Goal: Information Seeking & Learning: Compare options

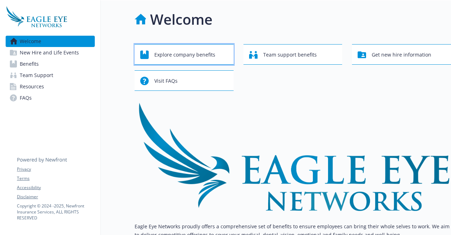
click at [196, 60] on span "Explore company benefits" at bounding box center [184, 54] width 61 height 13
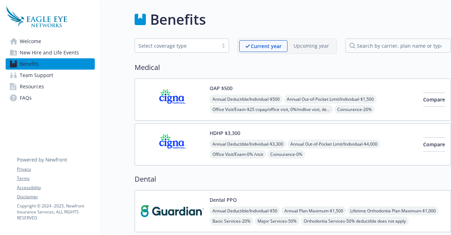
scroll to position [0, 5]
click at [285, 89] on div "OAP $500 Annual Deductible/Individual - $500 Annual Out-of-Pocket Limit/Individ…" at bounding box center [314, 99] width 208 height 30
click at [424, 101] on span "Compare" at bounding box center [435, 99] width 22 height 7
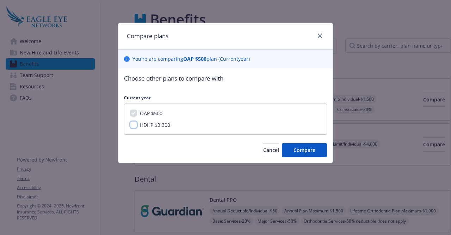
click at [134, 124] on input "HDHP $3,300" at bounding box center [133, 124] width 7 height 7
checkbox input "true"
click at [305, 153] on button "Compare" at bounding box center [304, 150] width 45 height 14
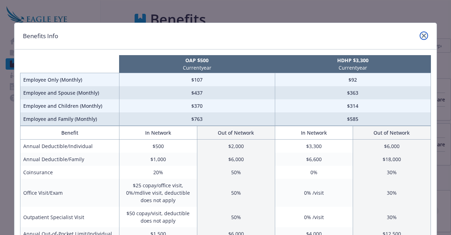
click at [420, 34] on link "close" at bounding box center [424, 35] width 8 height 8
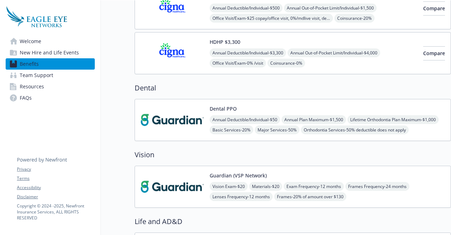
scroll to position [106, 5]
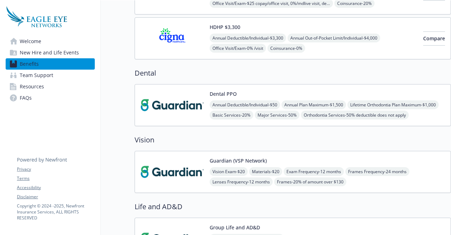
click at [400, 101] on div "Annual Deductible/Individual - $50 Annual Plan Maximum - $1,500 Lifetime Orthod…" at bounding box center [328, 109] width 236 height 19
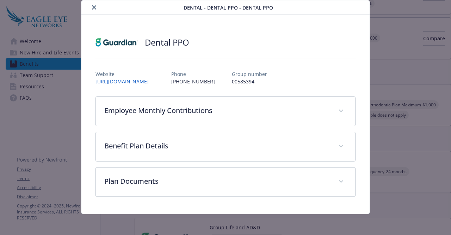
scroll to position [23, 0]
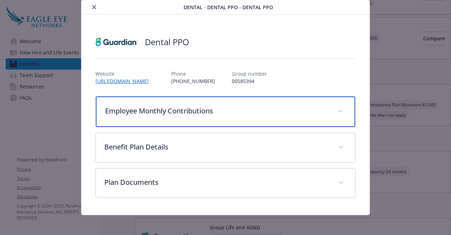
click at [244, 109] on p "Employee Monthly Contributions" at bounding box center [217, 110] width 224 height 11
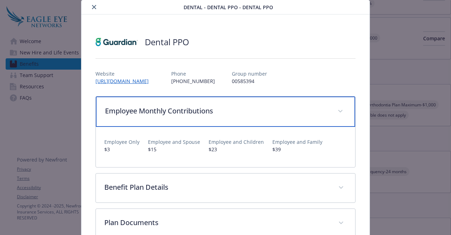
click at [264, 108] on p "Employee Monthly Contributions" at bounding box center [217, 110] width 224 height 11
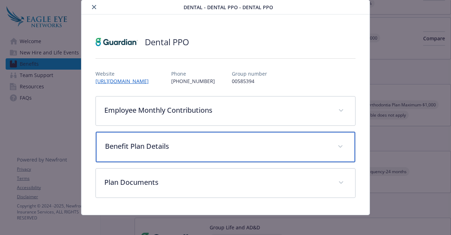
click at [219, 155] on div "Benefit Plan Details" at bounding box center [225, 147] width 259 height 30
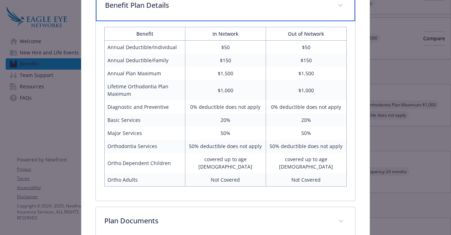
scroll to position [164, 0]
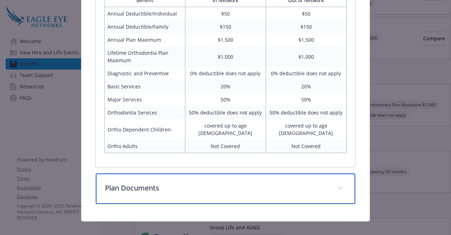
click at [243, 182] on p "Plan Documents" at bounding box center [217, 187] width 224 height 11
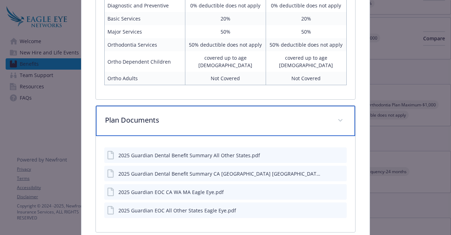
scroll to position [265, 0]
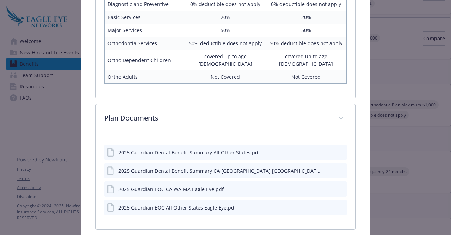
click at [348, 146] on div "2025 Guardian Dental Benefit Summary All Other States.pdf 2025 Guardian Dental …" at bounding box center [225, 181] width 259 height 96
click at [362, 145] on div "Dental PPO Website [URL][DOMAIN_NAME] Phone [PHONE_NUMBER] Group number 0058539…" at bounding box center [225, 10] width 288 height 474
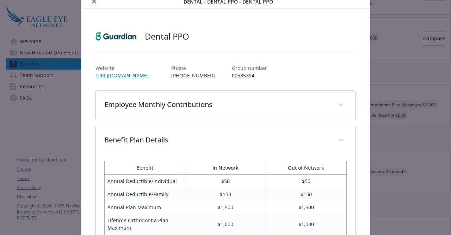
scroll to position [0, 0]
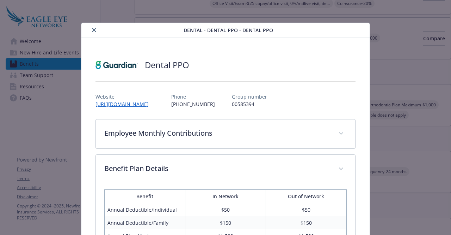
click at [92, 29] on icon "close" at bounding box center [94, 30] width 4 height 4
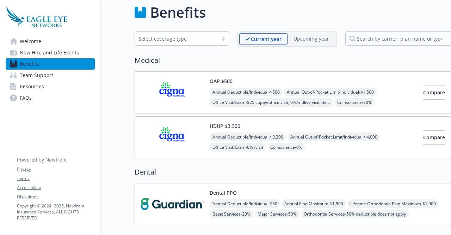
scroll to position [0, 5]
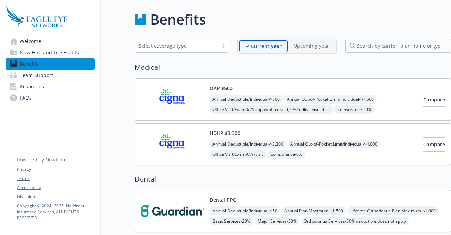
click at [335, 89] on div "OAP $500 Annual Deductible/Individual - $500 Annual Out-of-Pocket Limit/Individ…" at bounding box center [314, 99] width 208 height 30
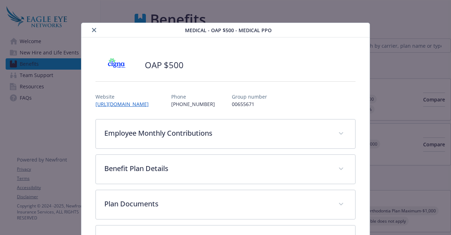
scroll to position [21, 0]
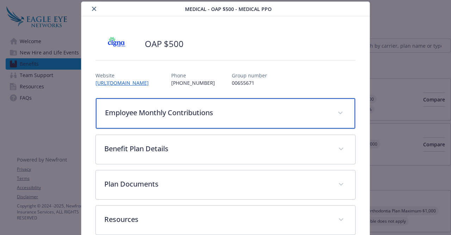
click at [224, 124] on div "Employee Monthly Contributions" at bounding box center [225, 113] width 259 height 30
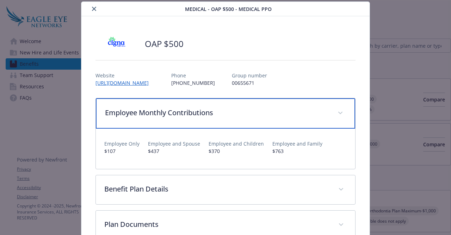
click at [229, 118] on div "Employee Monthly Contributions" at bounding box center [225, 113] width 259 height 30
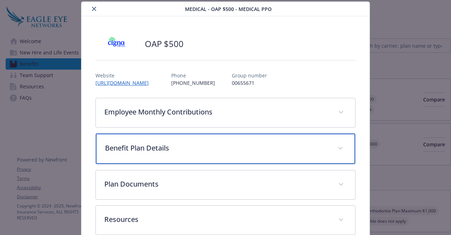
click at [213, 150] on p "Benefit Plan Details" at bounding box center [217, 147] width 224 height 11
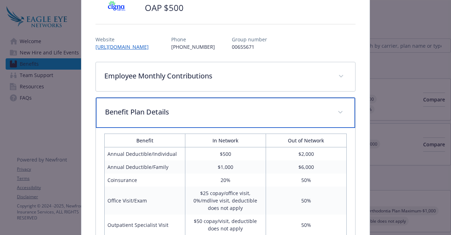
scroll to position [106, 0]
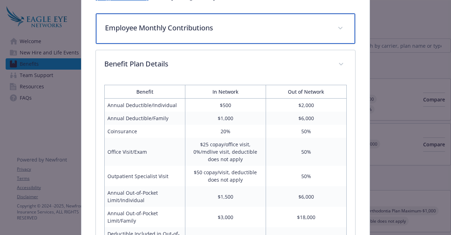
click at [208, 25] on p "Employee Monthly Contributions" at bounding box center [217, 28] width 224 height 11
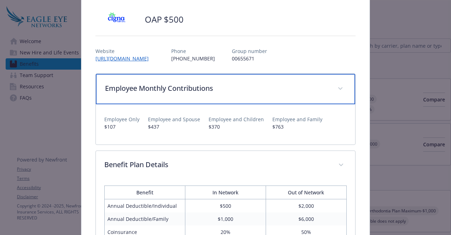
scroll to position [35, 0]
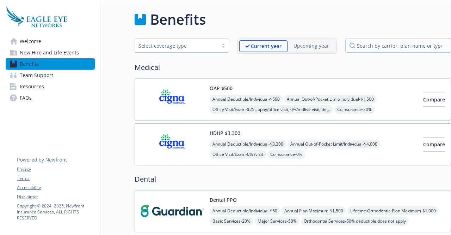
click at [376, 133] on div "HDHP $3,300 Annual Deductible/Individual - $3,300 Annual Out-of-Pocket Limit/In…" at bounding box center [314, 144] width 208 height 30
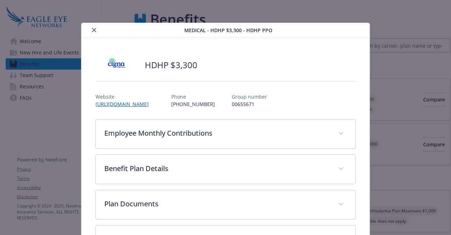
scroll to position [21, 0]
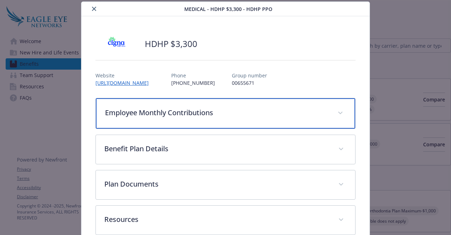
click at [231, 121] on div "Employee Monthly Contributions" at bounding box center [225, 113] width 259 height 30
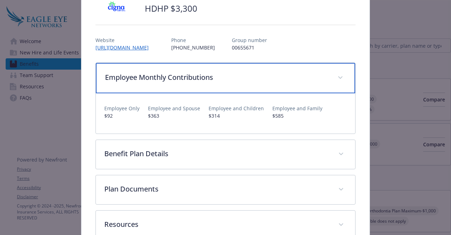
scroll to position [99, 0]
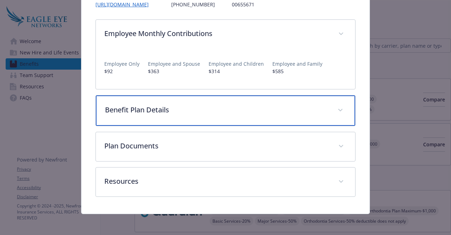
click at [229, 113] on p "Benefit Plan Details" at bounding box center [217, 109] width 224 height 11
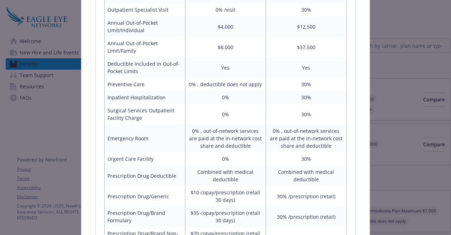
scroll to position [311, 0]
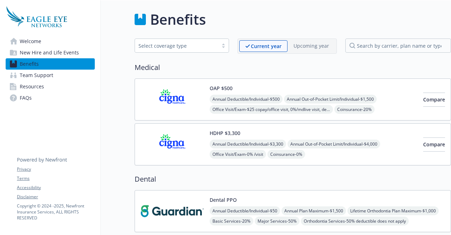
click at [365, 95] on span "Annual Out-of-Pocket Limit/Individual - $1,500" at bounding box center [330, 99] width 93 height 9
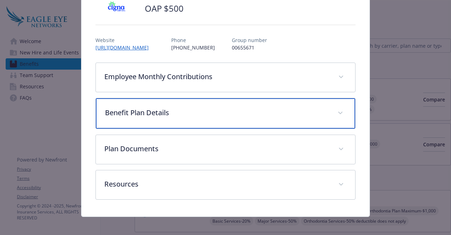
click at [181, 120] on div "Benefit Plan Details" at bounding box center [225, 113] width 259 height 30
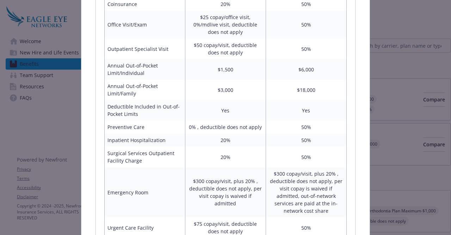
scroll to position [92, 0]
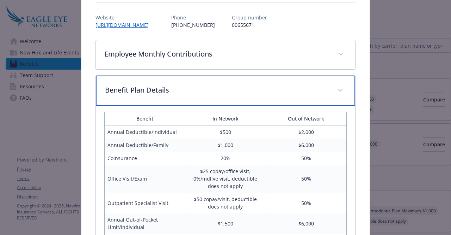
click at [179, 95] on div "Benefit Plan Details" at bounding box center [225, 90] width 259 height 30
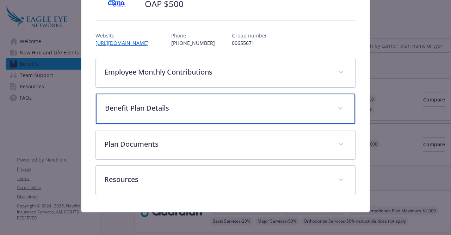
scroll to position [59, 0]
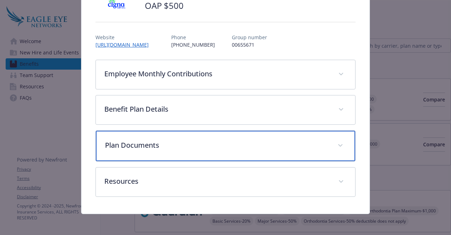
click at [186, 153] on div "Plan Documents" at bounding box center [225, 145] width 259 height 30
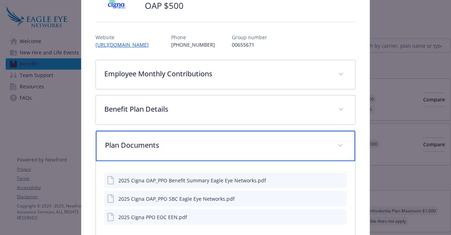
click at [192, 151] on div "Plan Documents" at bounding box center [225, 145] width 259 height 30
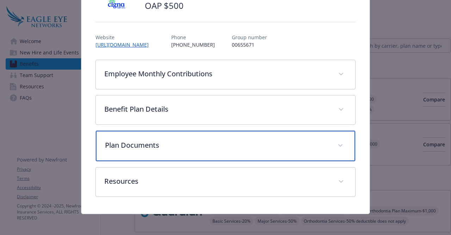
click at [192, 151] on div "Plan Documents" at bounding box center [225, 145] width 259 height 30
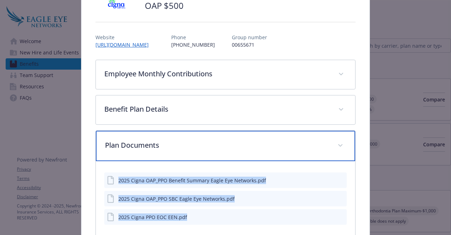
click at [195, 149] on p "Plan Documents" at bounding box center [217, 145] width 224 height 11
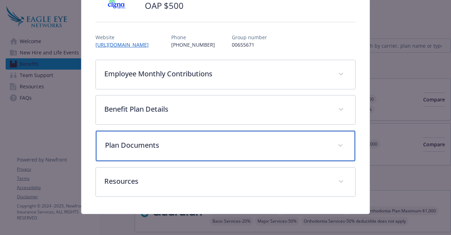
scroll to position [0, 0]
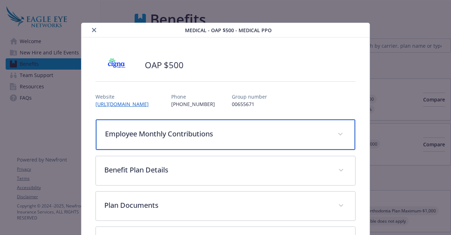
click at [205, 129] on p "Employee Monthly Contributions" at bounding box center [217, 133] width 224 height 11
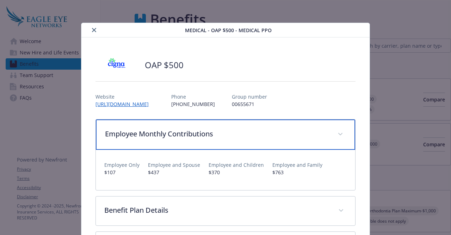
click at [205, 129] on p "Employee Monthly Contributions" at bounding box center [217, 133] width 224 height 11
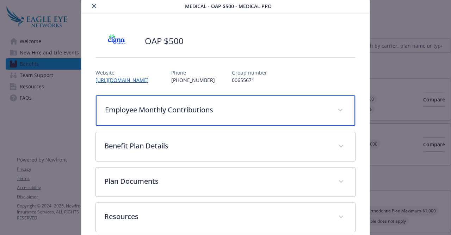
scroll to position [59, 0]
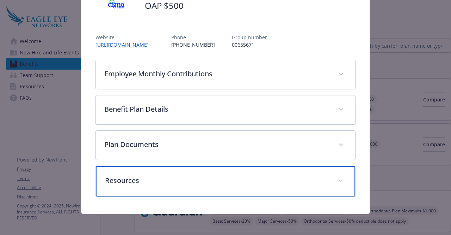
click at [191, 176] on p "Resources" at bounding box center [217, 180] width 224 height 11
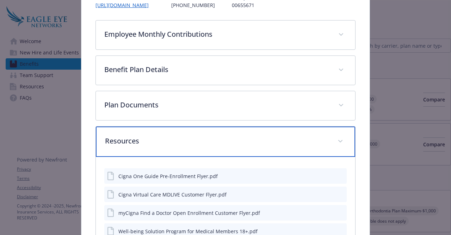
scroll to position [52, 0]
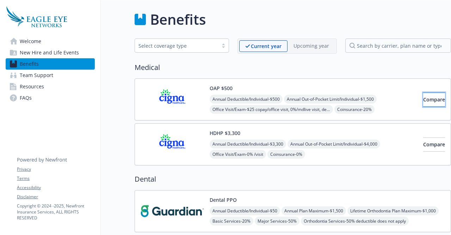
click at [424, 97] on span "Compare" at bounding box center [435, 99] width 22 height 7
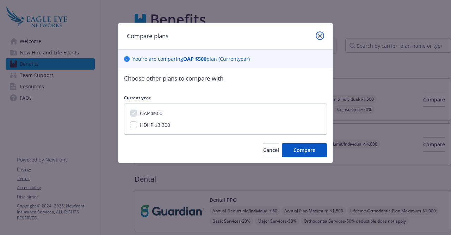
click at [323, 34] on link "close" at bounding box center [320, 35] width 8 height 8
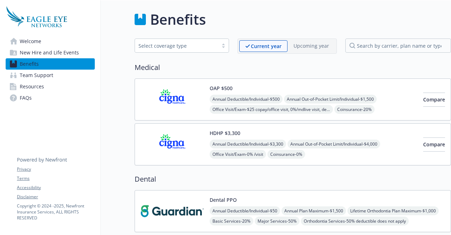
click at [183, 92] on img at bounding box center [172, 99] width 63 height 30
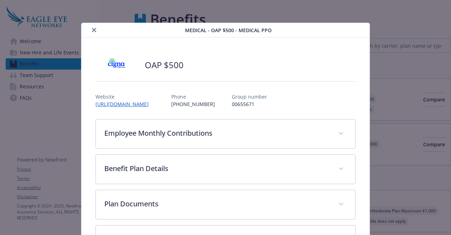
scroll to position [21, 0]
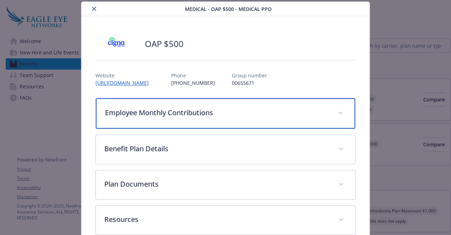
click at [181, 121] on div "Employee Monthly Contributions" at bounding box center [225, 113] width 259 height 30
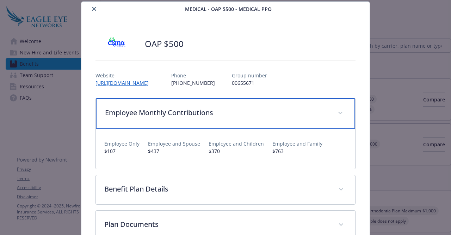
click at [192, 115] on p "Employee Monthly Contributions" at bounding box center [217, 112] width 224 height 11
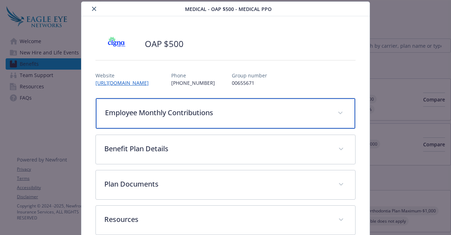
click at [197, 113] on p "Employee Monthly Contributions" at bounding box center [217, 112] width 224 height 11
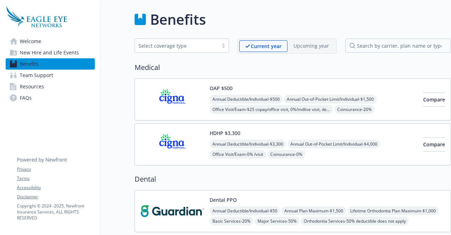
click at [236, 129] on div "HDHP $3,300 Annual Deductible/Individual - $3,300 Annual Out-of-Pocket Limit/In…" at bounding box center [314, 144] width 208 height 30
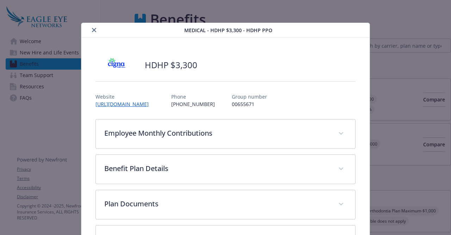
scroll to position [21, 0]
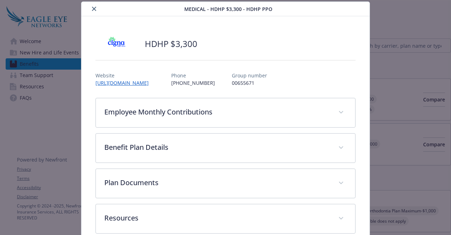
click at [92, 8] on icon "close" at bounding box center [94, 9] width 4 height 4
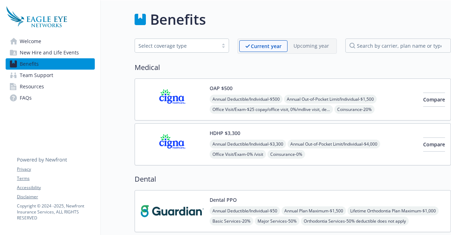
click at [191, 98] on img at bounding box center [172, 99] width 63 height 30
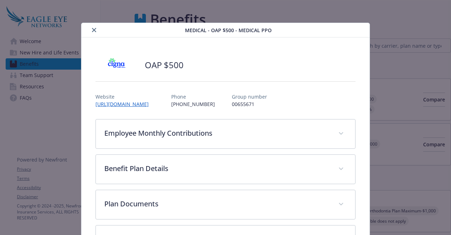
scroll to position [21, 0]
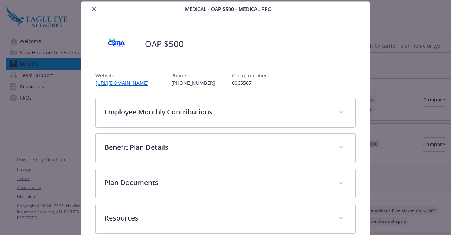
click at [87, 6] on div "details for plan Medical - OAP $500 - Medical PPO" at bounding box center [134, 9] width 101 height 8
click at [87, 7] on div "details for plan Medical - OAP $500 - Medical PPO" at bounding box center [134, 9] width 101 height 8
click at [92, 7] on icon "close" at bounding box center [94, 9] width 4 height 4
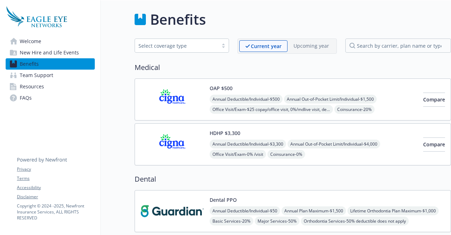
click at [176, 126] on div "HDHP $3,300 Annual Deductible/Individual - $3,300 Annual Out-of-Pocket Limit/In…" at bounding box center [293, 144] width 317 height 42
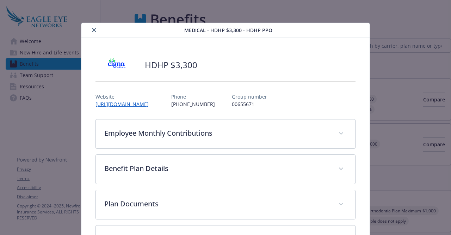
scroll to position [21, 0]
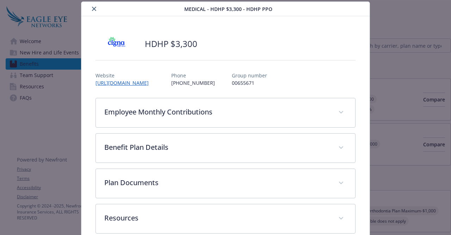
click at [95, 11] on button "close" at bounding box center [94, 9] width 8 height 8
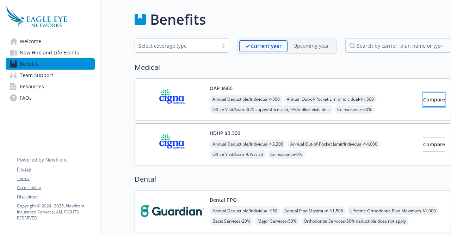
click at [424, 101] on span "Compare" at bounding box center [435, 99] width 22 height 7
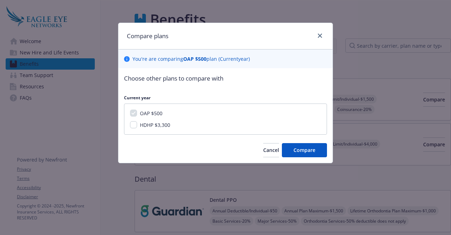
click at [157, 126] on span "HDHP $3,300" at bounding box center [155, 124] width 30 height 7
click at [137, 126] on input "HDHP $3,300" at bounding box center [133, 124] width 7 height 7
checkbox input "true"
click at [315, 147] on span "Compare" at bounding box center [305, 149] width 22 height 7
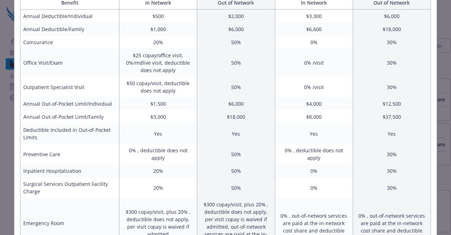
scroll to position [141, 0]
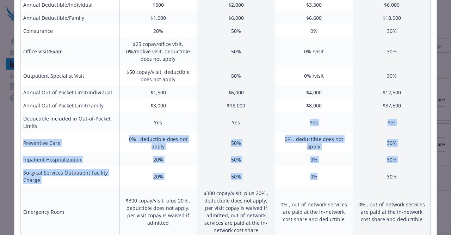
drag, startPoint x: 334, startPoint y: 172, endPoint x: 305, endPoint y: 118, distance: 61.2
click at [306, 117] on td "Yes" at bounding box center [314, 122] width 78 height 20
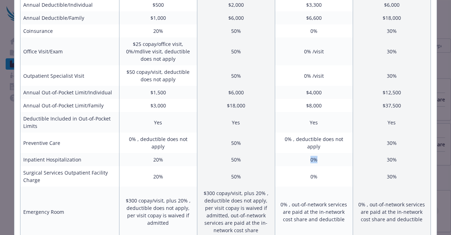
drag, startPoint x: 320, startPoint y: 152, endPoint x: 305, endPoint y: 152, distance: 14.5
click at [305, 153] on td "0%" at bounding box center [314, 159] width 78 height 13
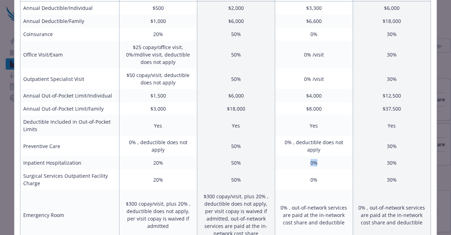
scroll to position [106, 0]
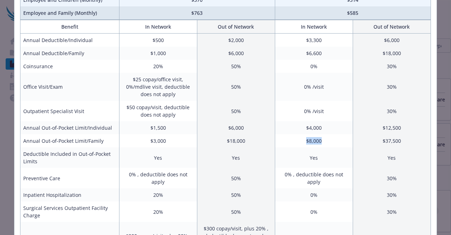
drag, startPoint x: 320, startPoint y: 139, endPoint x: 303, endPoint y: 140, distance: 16.2
click at [303, 140] on td "$8,000" at bounding box center [314, 140] width 78 height 13
drag, startPoint x: 304, startPoint y: 128, endPoint x: 321, endPoint y: 129, distance: 16.9
click at [321, 129] on td "$4,000" at bounding box center [314, 127] width 78 height 13
click at [328, 140] on td "$8,000" at bounding box center [314, 140] width 78 height 13
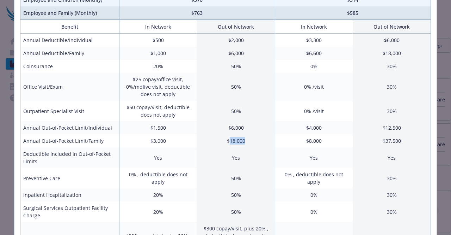
drag, startPoint x: 243, startPoint y: 141, endPoint x: 226, endPoint y: 135, distance: 17.8
click at [226, 135] on td "$18,000" at bounding box center [236, 140] width 78 height 13
click at [294, 142] on td "$8,000" at bounding box center [314, 140] width 78 height 13
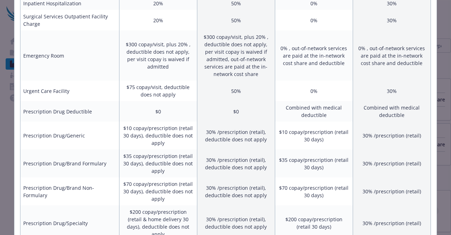
scroll to position [440, 0]
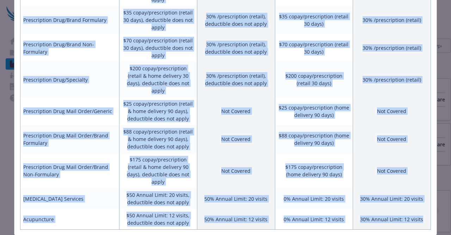
drag, startPoint x: 173, startPoint y: 24, endPoint x: 426, endPoint y: 195, distance: 305.5
copy div "OAP $500 Current year HDHP $3,300 Current year Employee Only (Monthly) $107 $92…"
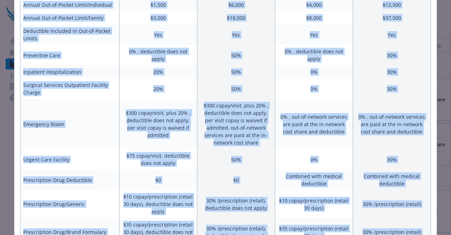
scroll to position [0, 0]
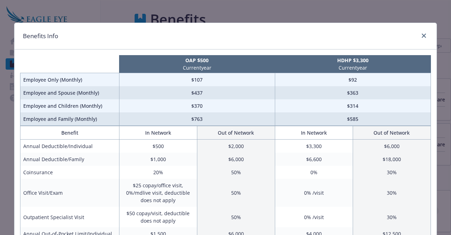
click at [289, 41] on div "Benefits Info" at bounding box center [225, 36] width 422 height 26
click at [423, 36] on icon "close" at bounding box center [424, 36] width 4 height 4
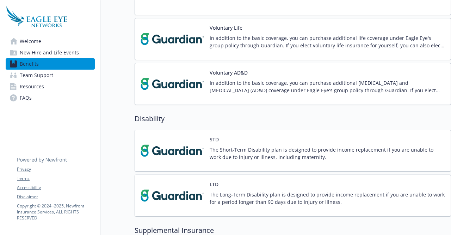
scroll to position [353, 5]
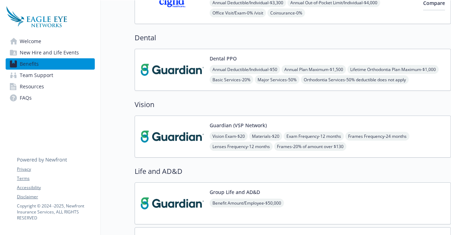
click at [360, 57] on div "Dental PPO Annual Deductible/Individual - $50 Annual Plan Maximum - $1,500 Life…" at bounding box center [328, 70] width 236 height 30
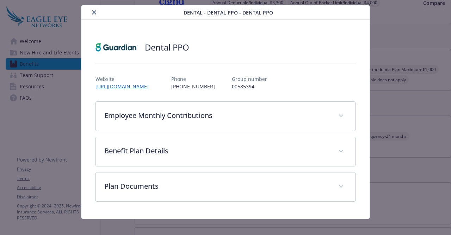
scroll to position [23, 0]
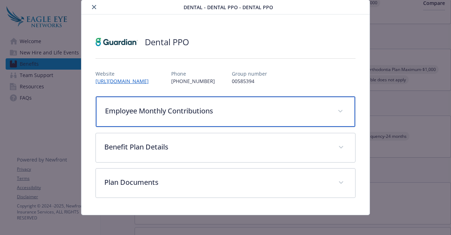
click at [223, 114] on p "Employee Monthly Contributions" at bounding box center [217, 110] width 224 height 11
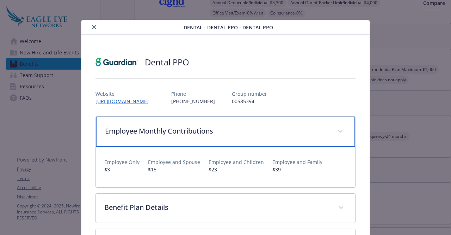
scroll to position [0, 0]
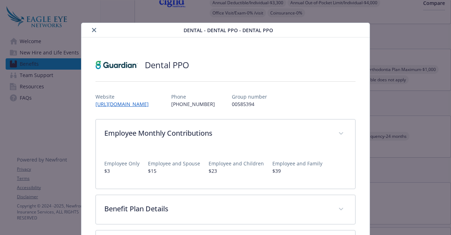
click at [92, 30] on icon "close" at bounding box center [94, 30] width 4 height 4
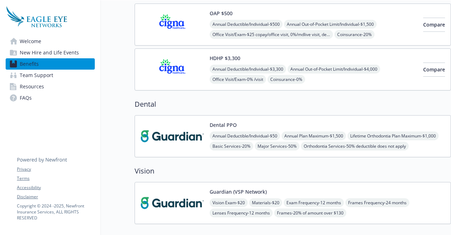
scroll to position [71, 5]
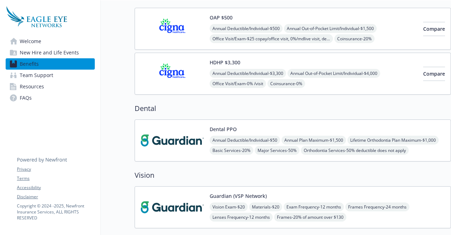
click at [166, 136] on img at bounding box center [172, 140] width 63 height 30
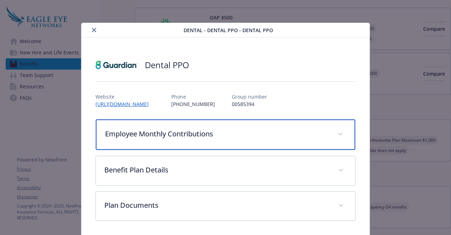
click at [200, 127] on div "Employee Monthly Contributions" at bounding box center [225, 134] width 259 height 30
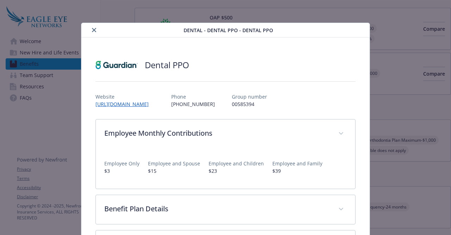
click at [93, 28] on icon "close" at bounding box center [94, 30] width 4 height 4
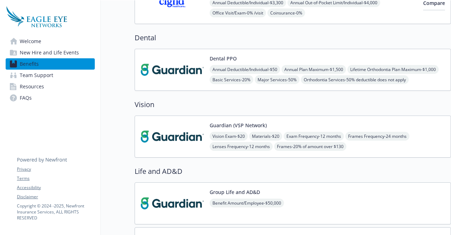
click at [168, 138] on img at bounding box center [172, 136] width 63 height 30
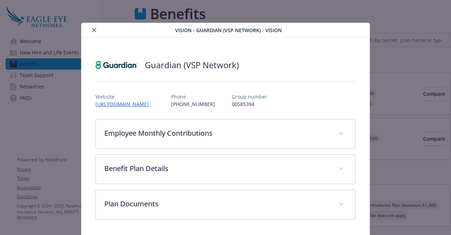
scroll to position [141, 5]
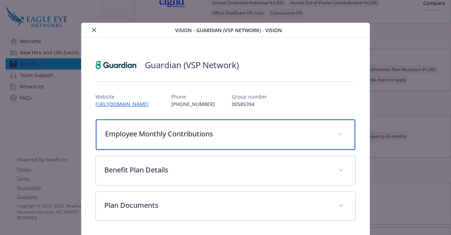
click at [168, 140] on div "Employee Monthly Contributions" at bounding box center [225, 134] width 259 height 30
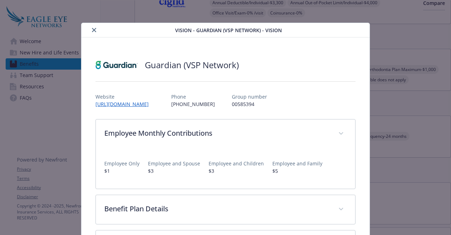
click at [92, 32] on button "close" at bounding box center [94, 30] width 8 height 8
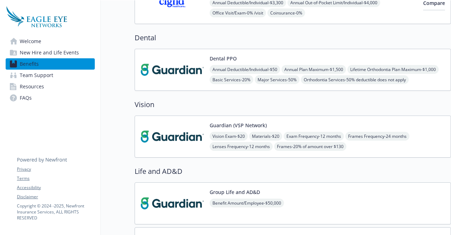
click at [173, 122] on img at bounding box center [172, 136] width 63 height 30
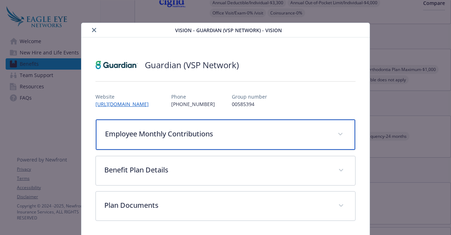
click at [133, 122] on div "Employee Monthly Contributions" at bounding box center [225, 134] width 259 height 30
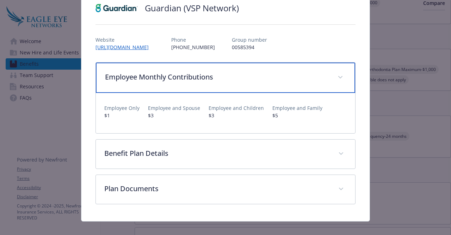
scroll to position [65, 0]
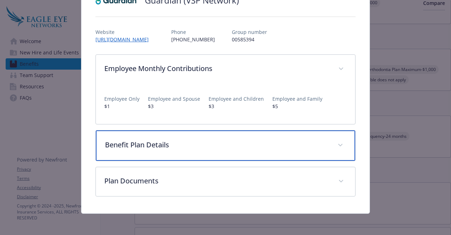
click at [260, 140] on p "Benefit Plan Details" at bounding box center [217, 144] width 224 height 11
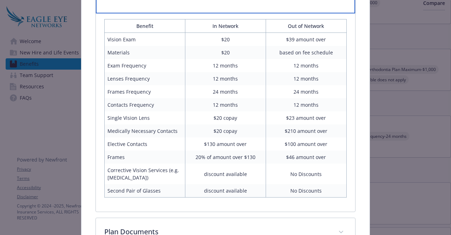
scroll to position [262, 0]
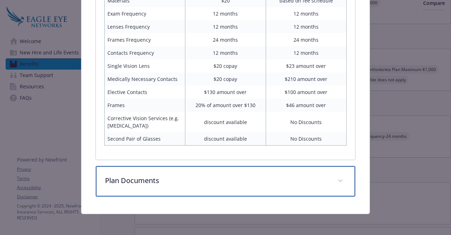
click at [283, 186] on div "Plan Documents" at bounding box center [225, 181] width 259 height 30
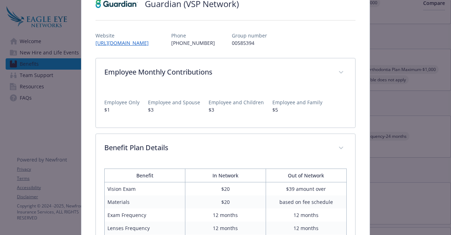
scroll to position [14, 0]
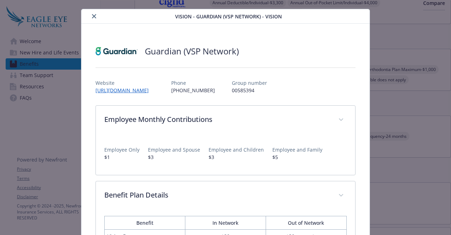
click at [93, 16] on icon "close" at bounding box center [94, 16] width 4 height 4
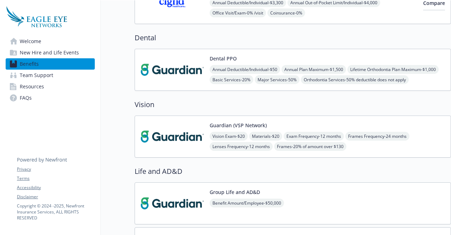
click at [193, 80] on img at bounding box center [172, 70] width 63 height 30
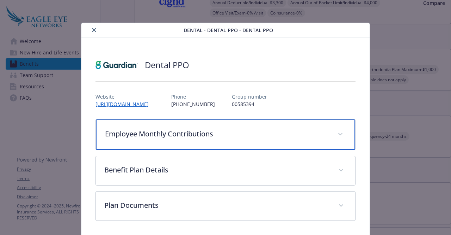
click at [225, 139] on div "Employee Monthly Contributions" at bounding box center [225, 134] width 259 height 30
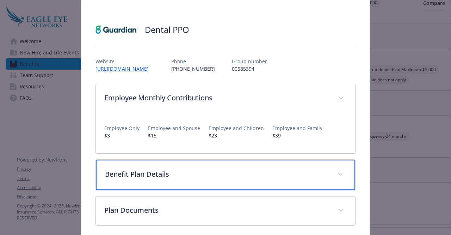
click at [223, 170] on p "Benefit Plan Details" at bounding box center [217, 174] width 224 height 11
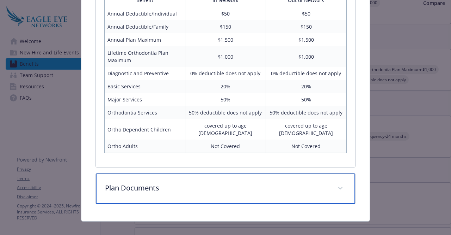
click at [221, 189] on div "Plan Documents" at bounding box center [225, 188] width 259 height 30
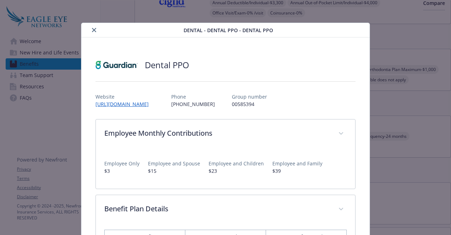
click at [90, 30] on button "close" at bounding box center [94, 30] width 8 height 8
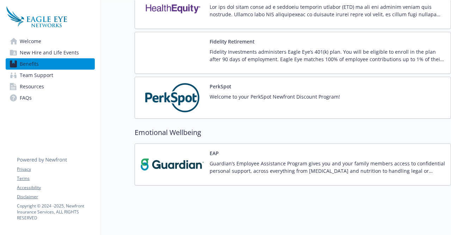
scroll to position [718, 5]
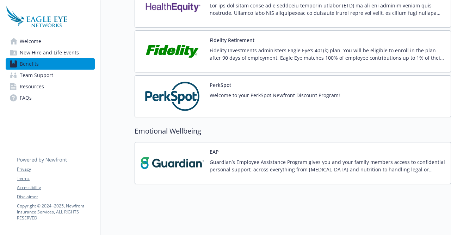
click at [146, 158] on img at bounding box center [172, 163] width 63 height 30
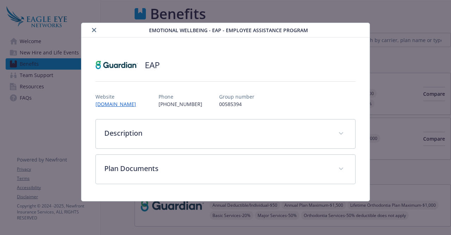
scroll to position [718, 5]
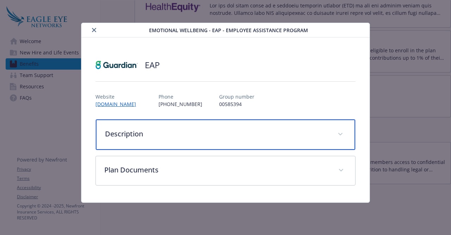
click at [195, 137] on p "Description" at bounding box center [217, 133] width 224 height 11
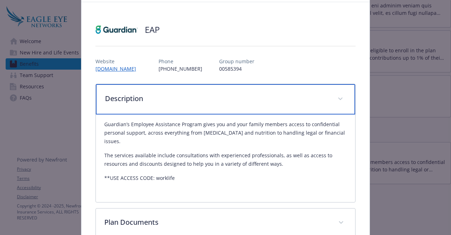
scroll to position [71, 0]
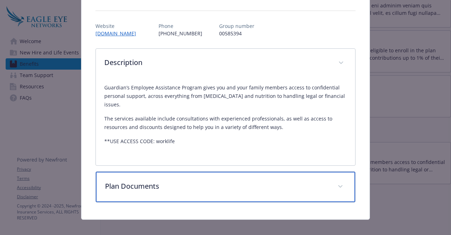
click at [237, 191] on div "Plan Documents" at bounding box center [225, 186] width 259 height 30
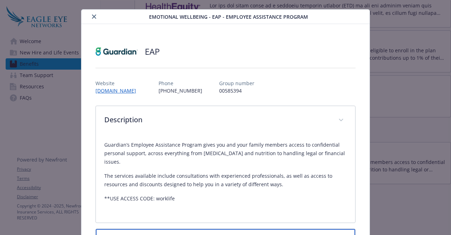
scroll to position [0, 0]
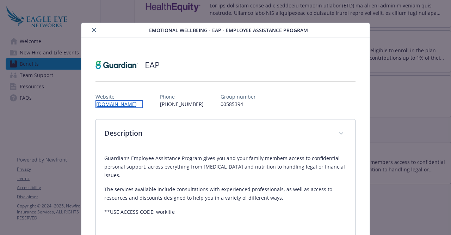
click at [131, 102] on link "[DOMAIN_NAME]" at bounding box center [120, 104] width 48 height 8
click at [92, 31] on icon "close" at bounding box center [94, 30] width 4 height 4
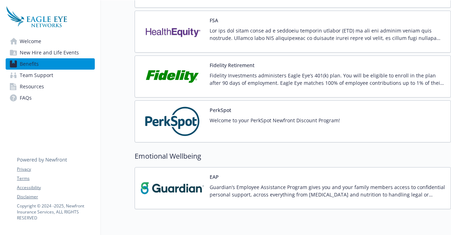
scroll to position [682, 5]
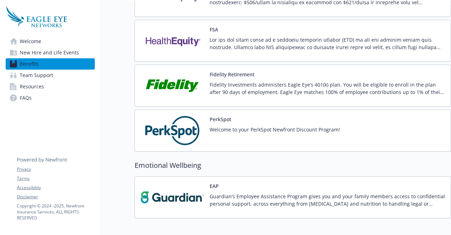
click at [277, 131] on div "Welcome to your PerkSpot Newfront Discount Program!" at bounding box center [275, 136] width 130 height 20
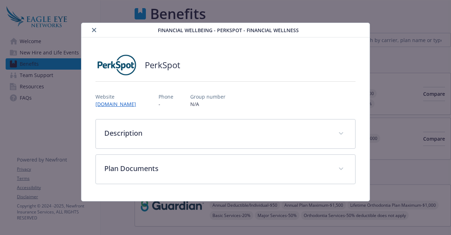
scroll to position [682, 5]
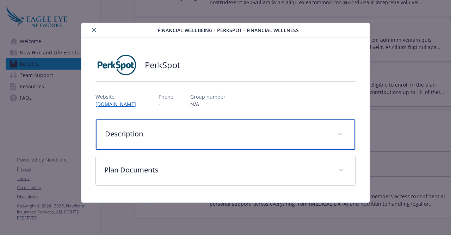
click at [176, 135] on p "Description" at bounding box center [217, 133] width 224 height 11
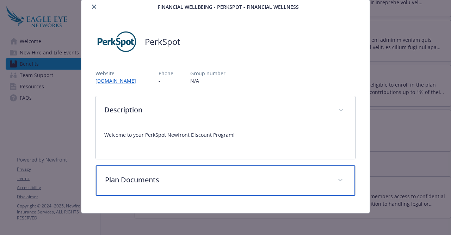
click at [192, 184] on p "Plan Documents" at bounding box center [217, 179] width 224 height 11
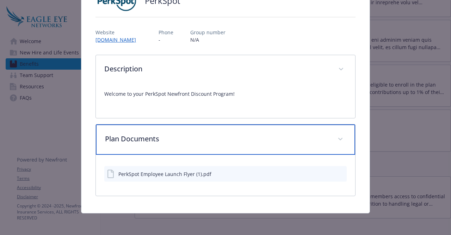
scroll to position [0, 0]
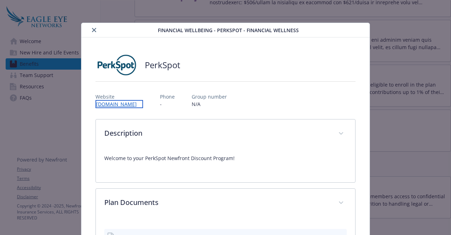
click at [118, 104] on link "[DOMAIN_NAME]" at bounding box center [120, 104] width 48 height 8
